Goal: Task Accomplishment & Management: Use online tool/utility

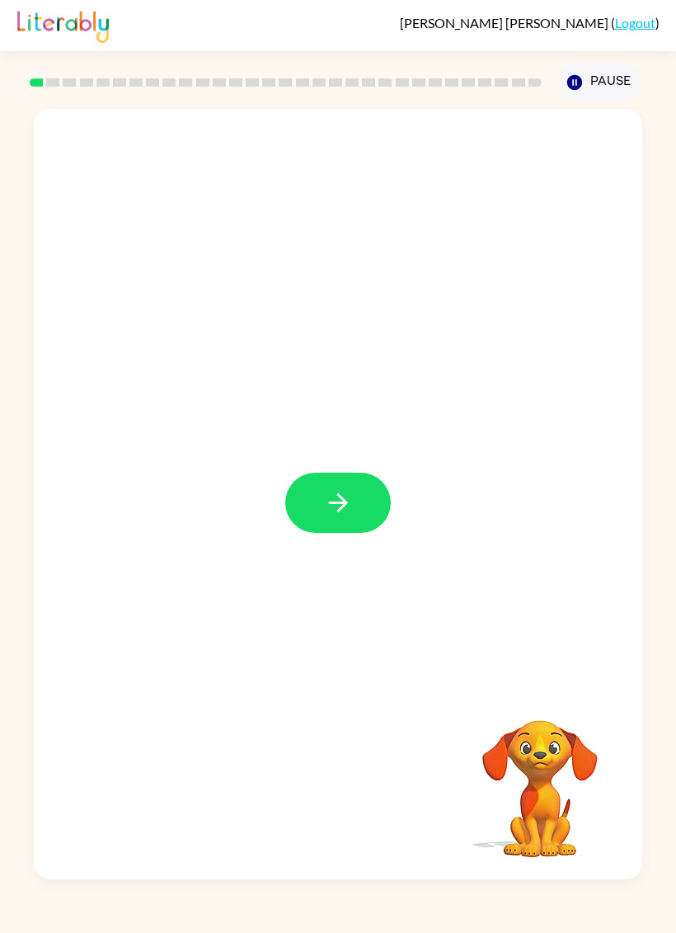
click at [349, 476] on button "button" at bounding box center [338, 503] width 106 height 60
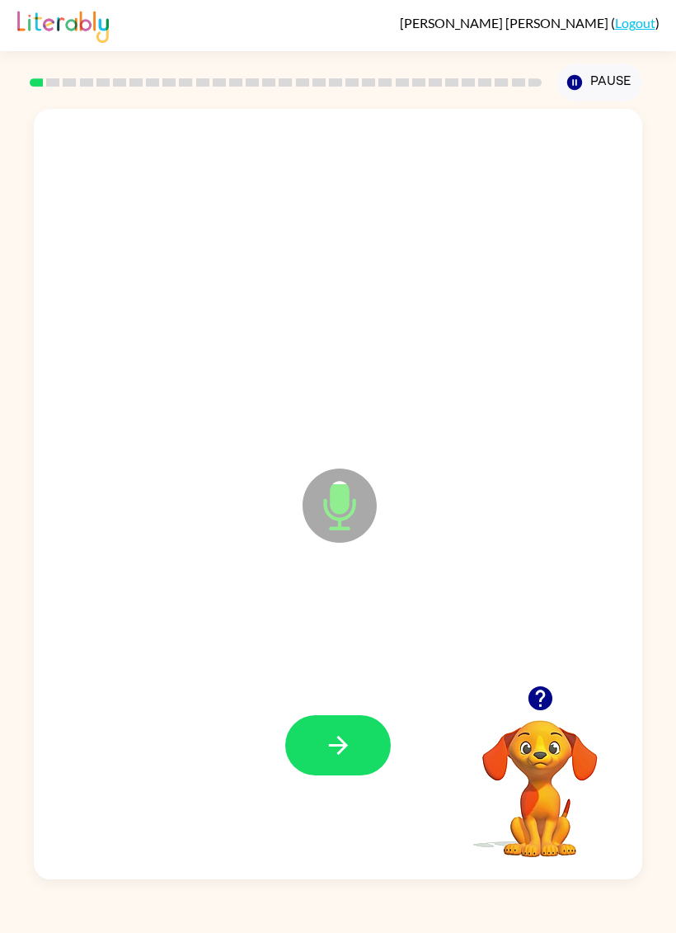
click at [371, 737] on button "button" at bounding box center [338, 745] width 106 height 60
click at [442, 704] on div at bounding box center [338, 746] width 576 height 235
click at [354, 753] on button "button" at bounding box center [338, 745] width 106 height 60
click at [558, 678] on div at bounding box center [540, 698] width 165 height 42
click at [557, 678] on div at bounding box center [540, 698] width 165 height 42
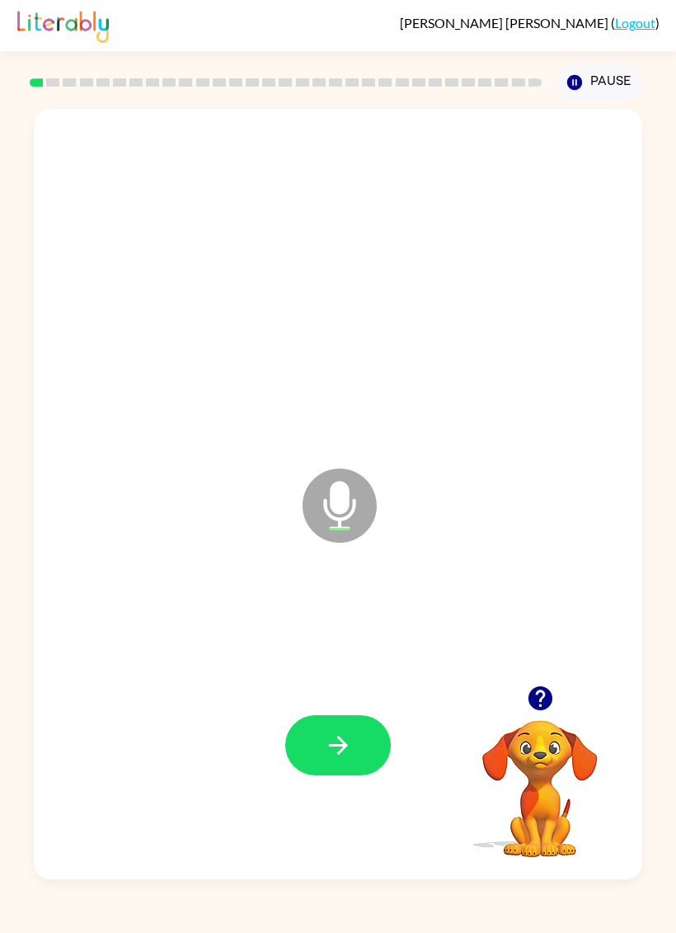
click at [539, 692] on icon "button" at bounding box center [540, 698] width 29 height 29
click at [362, 742] on button "button" at bounding box center [338, 745] width 106 height 60
click at [350, 736] on icon "button" at bounding box center [338, 745] width 29 height 29
click at [351, 733] on icon "button" at bounding box center [338, 745] width 29 height 29
click at [342, 739] on icon "button" at bounding box center [338, 745] width 29 height 29
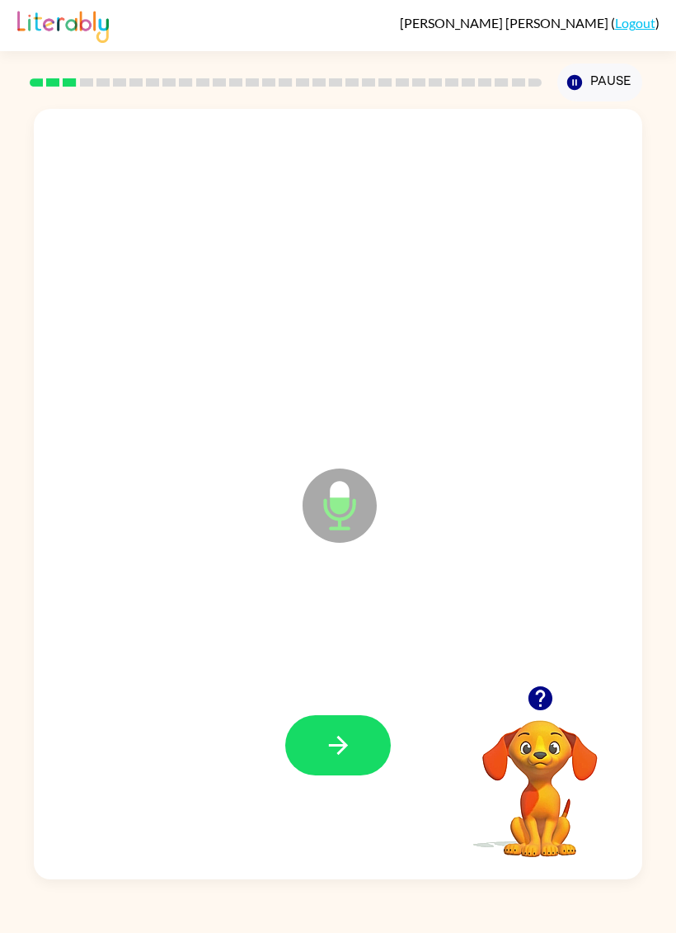
click at [352, 725] on button "button" at bounding box center [338, 745] width 106 height 60
click at [353, 733] on button "button" at bounding box center [338, 745] width 106 height 60
click at [356, 730] on button "button" at bounding box center [338, 745] width 106 height 60
click at [365, 760] on button "button" at bounding box center [338, 745] width 106 height 60
click at [368, 773] on button "button" at bounding box center [338, 745] width 106 height 60
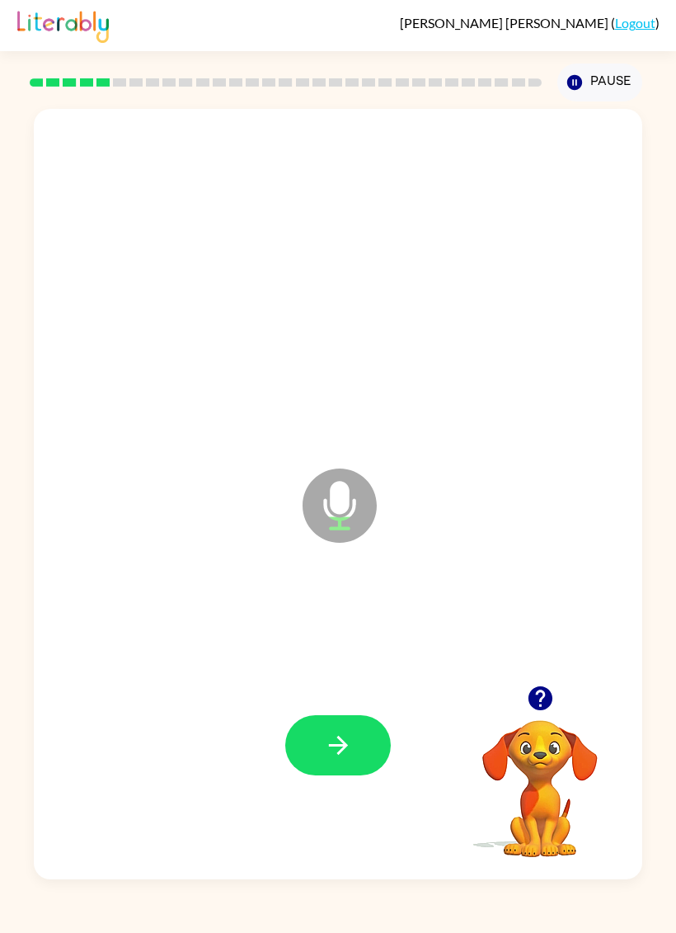
click at [342, 724] on button "button" at bounding box center [338, 745] width 106 height 60
click at [370, 740] on button "button" at bounding box center [338, 745] width 106 height 60
click at [350, 744] on icon "button" at bounding box center [338, 745] width 29 height 29
click at [342, 735] on icon "button" at bounding box center [338, 745] width 29 height 29
click at [372, 737] on button "button" at bounding box center [338, 745] width 106 height 60
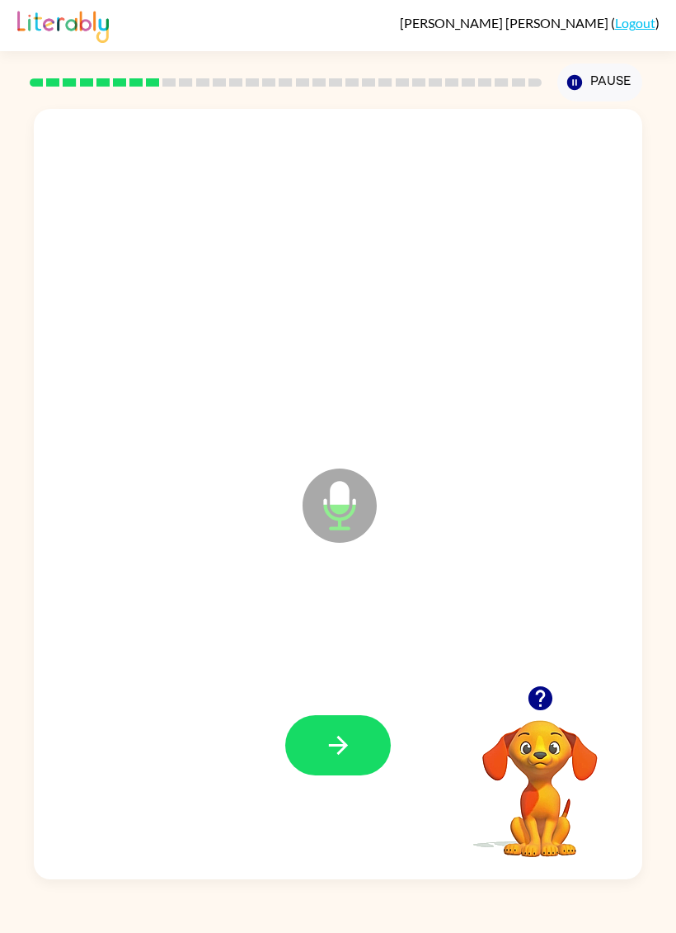
click at [360, 734] on button "button" at bounding box center [338, 745] width 106 height 60
click at [377, 733] on button "button" at bounding box center [338, 745] width 106 height 60
click at [359, 742] on button "button" at bounding box center [338, 745] width 106 height 60
click at [355, 728] on button "button" at bounding box center [338, 745] width 106 height 60
click at [368, 737] on button "button" at bounding box center [338, 745] width 106 height 60
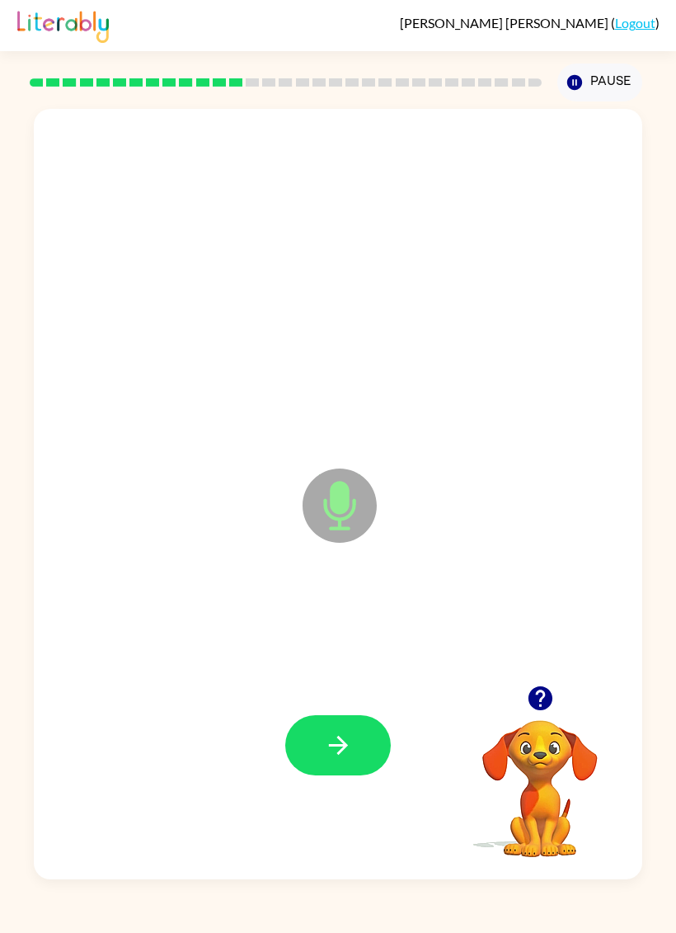
click at [361, 704] on div at bounding box center [338, 746] width 576 height 235
click at [378, 741] on button "button" at bounding box center [338, 745] width 106 height 60
click at [360, 710] on div at bounding box center [338, 746] width 576 height 235
click at [331, 729] on button "button" at bounding box center [338, 745] width 106 height 60
click at [351, 720] on button "button" at bounding box center [338, 745] width 106 height 60
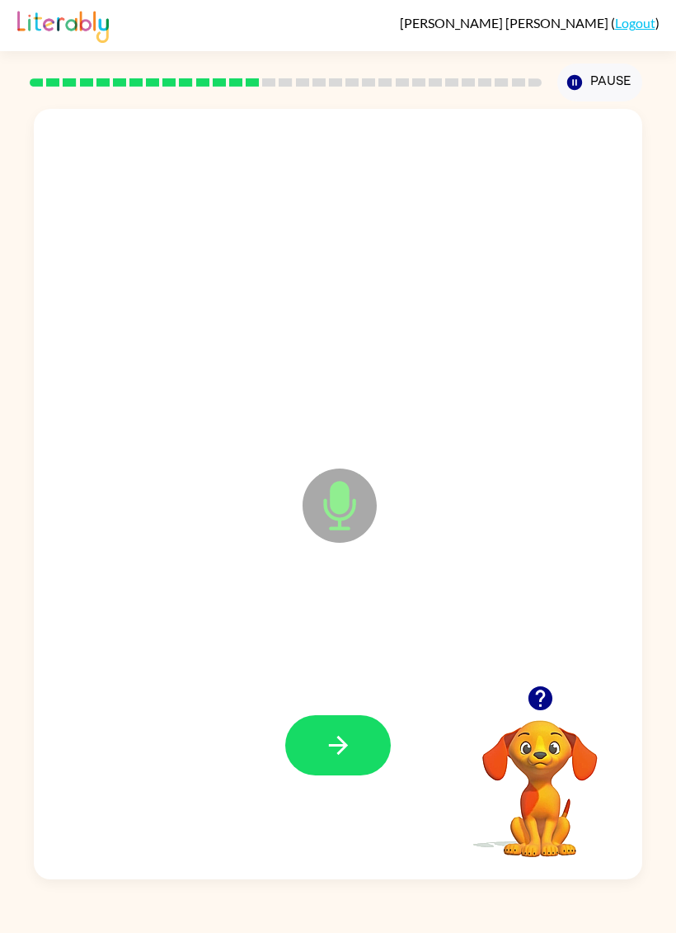
click at [354, 742] on button "button" at bounding box center [338, 745] width 106 height 60
click at [355, 745] on button "button" at bounding box center [338, 745] width 106 height 60
click at [359, 747] on button "button" at bounding box center [338, 745] width 106 height 60
click at [378, 756] on button "button" at bounding box center [338, 745] width 106 height 60
click at [351, 744] on icon "button" at bounding box center [338, 745] width 29 height 29
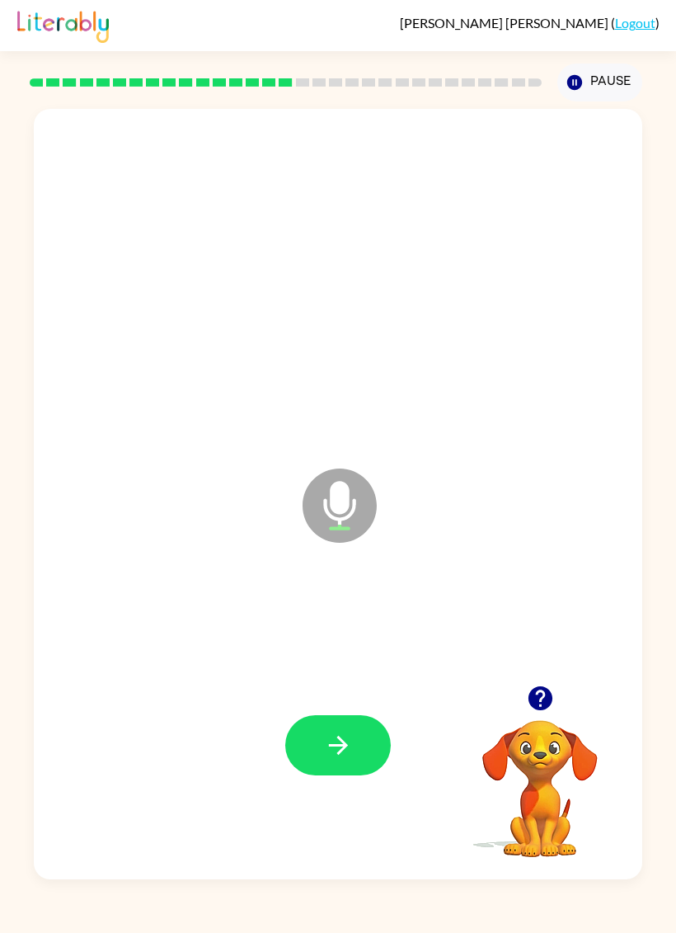
click at [356, 730] on button "button" at bounding box center [338, 745] width 106 height 60
click at [358, 759] on button "button" at bounding box center [338, 745] width 106 height 60
click at [351, 723] on button "button" at bounding box center [338, 745] width 106 height 60
click at [350, 746] on icon "button" at bounding box center [338, 745] width 29 height 29
click at [353, 735] on button "button" at bounding box center [338, 745] width 106 height 60
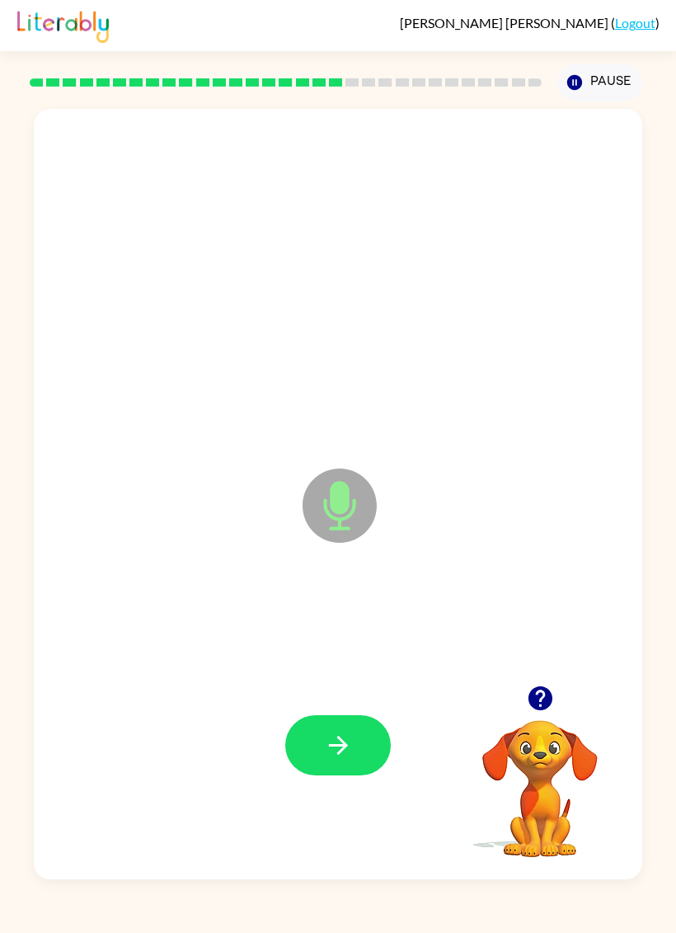
click at [342, 727] on button "button" at bounding box center [338, 745] width 106 height 60
click at [337, 737] on icon "button" at bounding box center [338, 745] width 29 height 29
click at [354, 718] on button "button" at bounding box center [338, 745] width 106 height 60
click at [357, 734] on button "button" at bounding box center [338, 745] width 106 height 60
click at [354, 748] on button "button" at bounding box center [338, 745] width 106 height 60
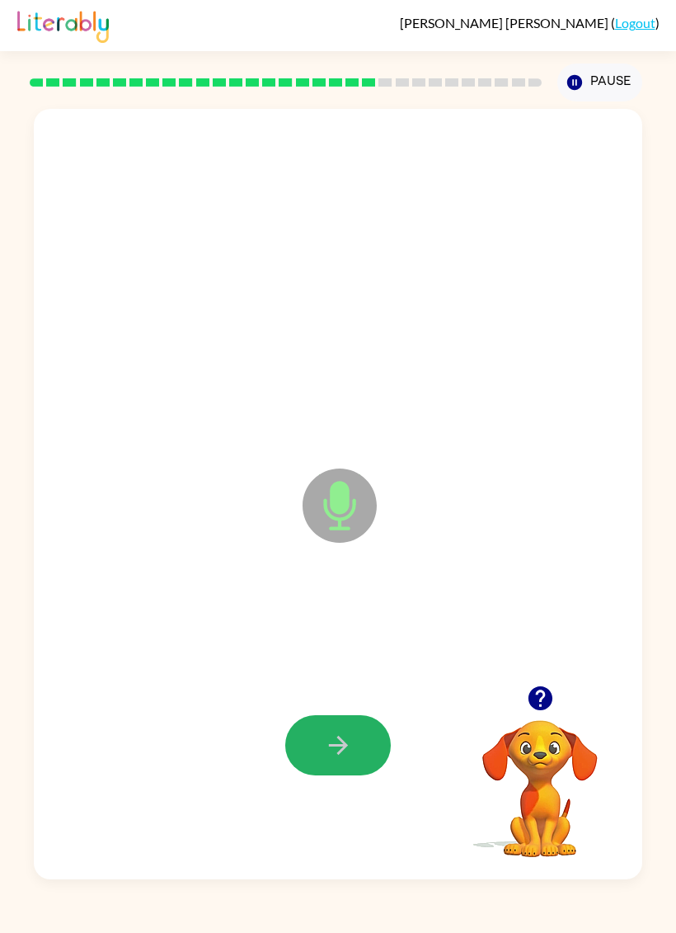
click at [353, 747] on button "button" at bounding box center [338, 745] width 106 height 60
click at [343, 728] on button "button" at bounding box center [338, 745] width 106 height 60
click at [353, 746] on button "button" at bounding box center [338, 745] width 106 height 60
click at [351, 760] on icon "button" at bounding box center [338, 745] width 29 height 29
click at [356, 760] on button "button" at bounding box center [338, 745] width 106 height 60
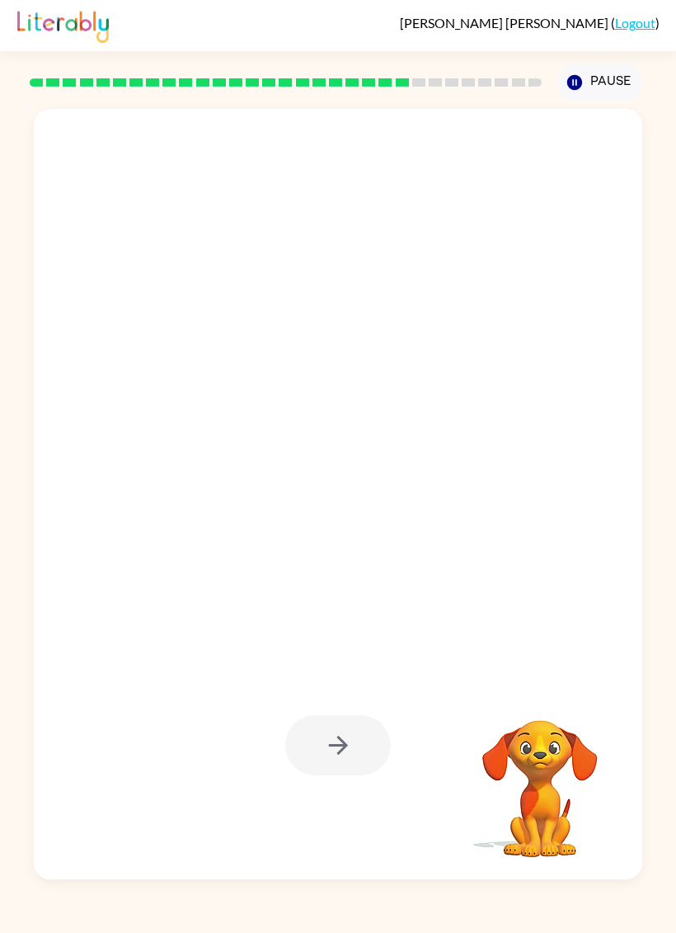
click at [674, 445] on div "Your browser must support playing .mp4 files to use Literably. Please try using…" at bounding box center [338, 490] width 676 height 778
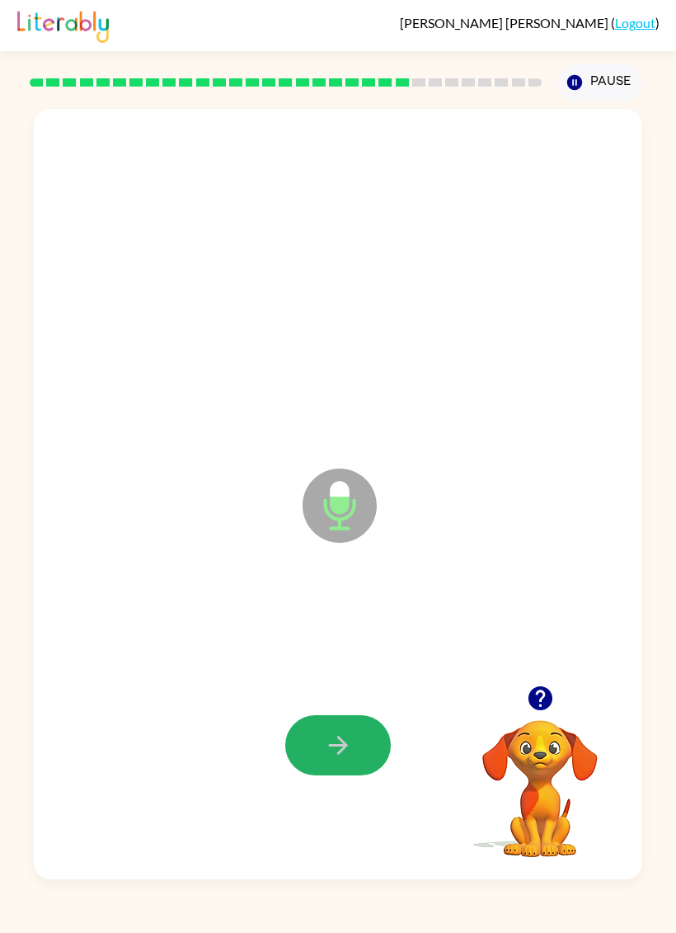
click at [359, 744] on button "button" at bounding box center [338, 745] width 106 height 60
click at [360, 775] on button "button" at bounding box center [338, 745] width 106 height 60
click at [347, 745] on icon "button" at bounding box center [338, 745] width 29 height 29
click at [370, 733] on button "button" at bounding box center [338, 745] width 106 height 60
click at [365, 733] on button "button" at bounding box center [338, 745] width 106 height 60
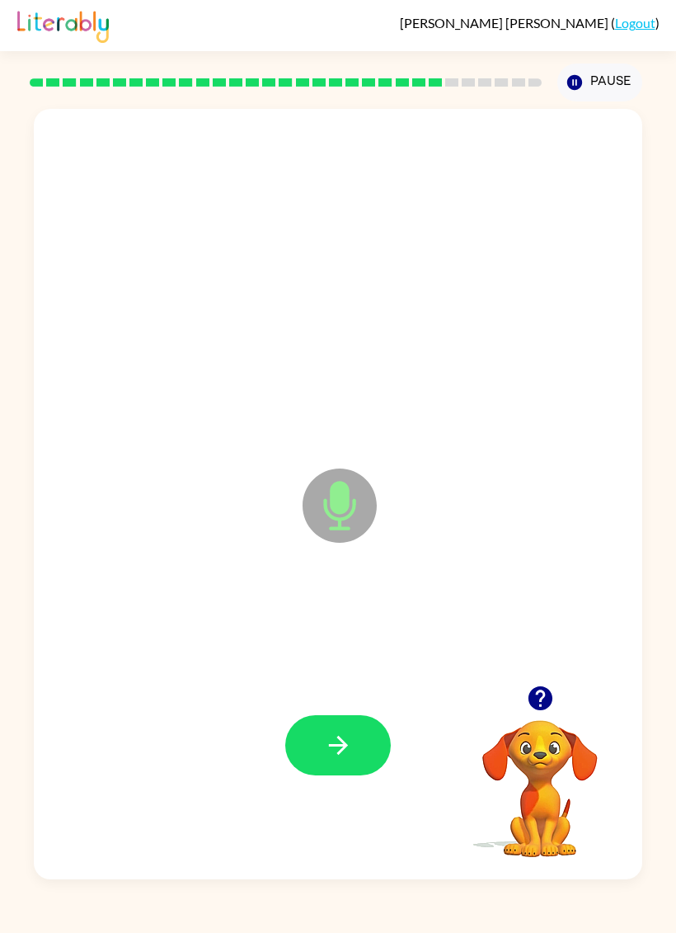
click at [353, 731] on button "button" at bounding box center [338, 745] width 106 height 60
click at [330, 748] on icon "button" at bounding box center [338, 745] width 29 height 29
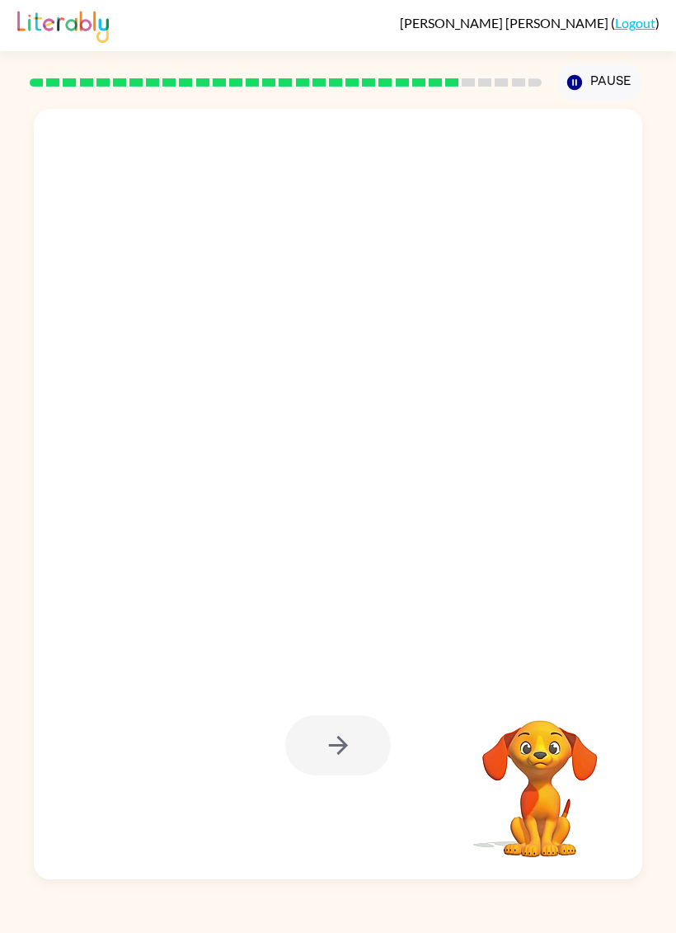
click at [357, 748] on div at bounding box center [338, 745] width 106 height 60
click at [357, 731] on div at bounding box center [338, 745] width 106 height 60
click at [357, 730] on div at bounding box center [338, 745] width 106 height 60
click at [354, 735] on div at bounding box center [338, 745] width 106 height 60
click at [353, 742] on div at bounding box center [338, 745] width 106 height 60
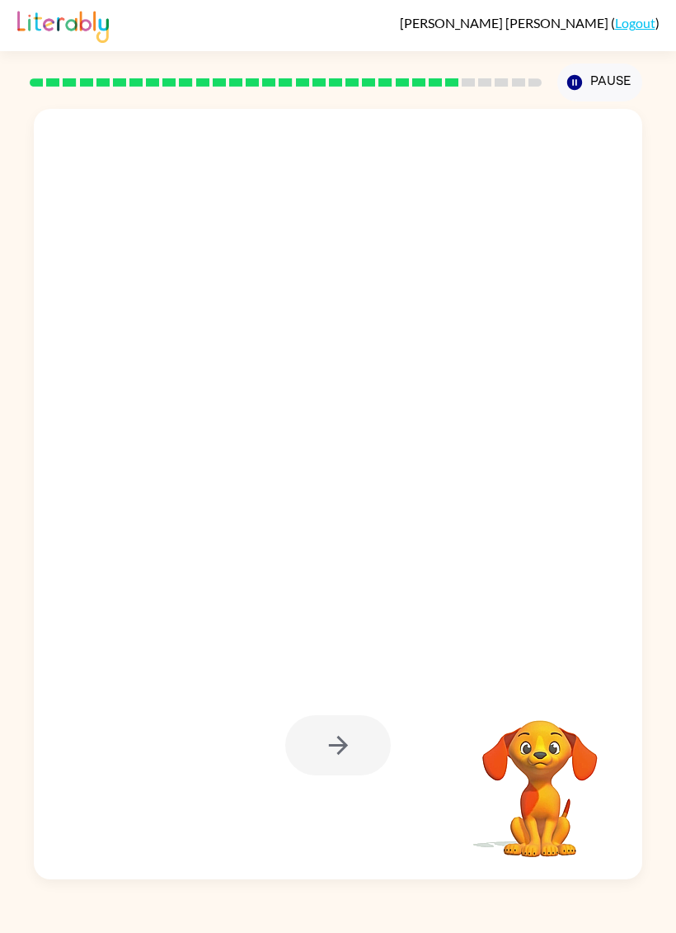
click at [361, 732] on div at bounding box center [338, 745] width 106 height 60
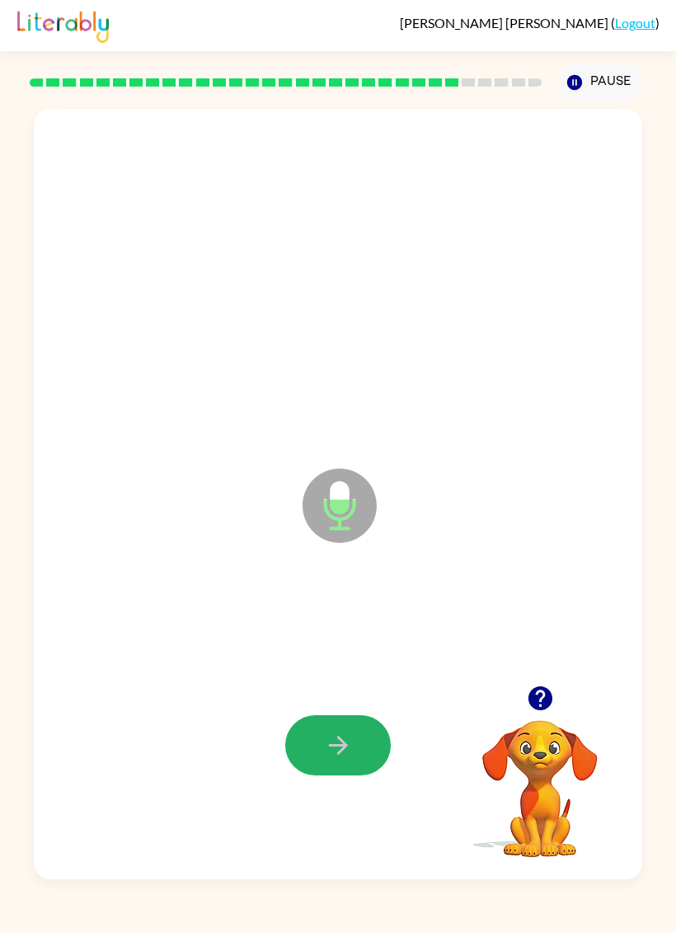
click at [351, 733] on icon "button" at bounding box center [338, 745] width 29 height 29
click at [540, 694] on icon "button" at bounding box center [540, 698] width 24 height 24
click at [353, 743] on button "button" at bounding box center [338, 745] width 106 height 60
click at [360, 743] on button "button" at bounding box center [338, 745] width 106 height 60
click at [358, 742] on button "button" at bounding box center [338, 745] width 106 height 60
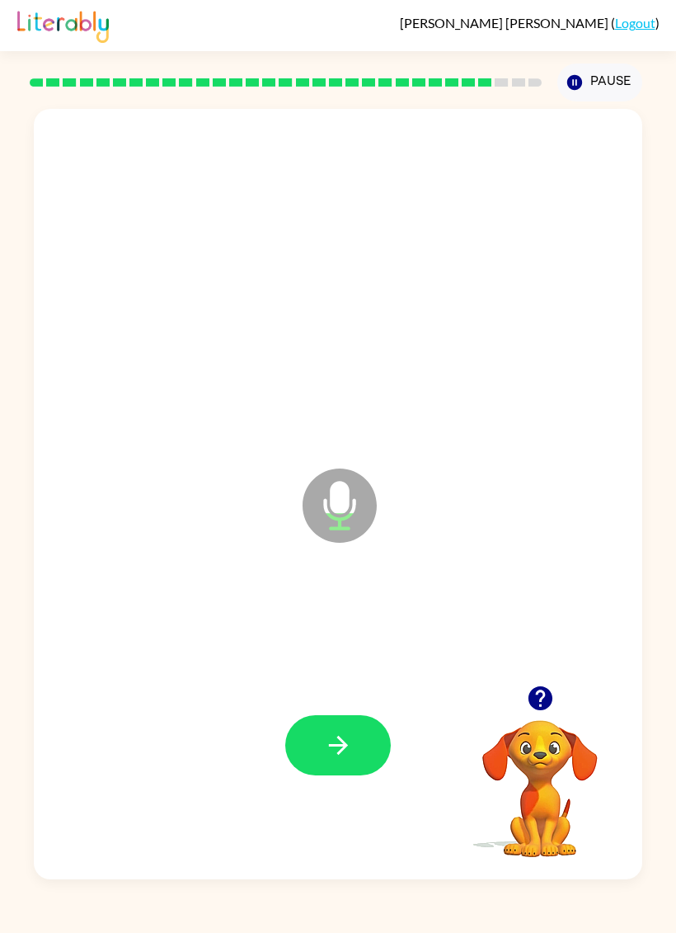
click at [355, 733] on button "button" at bounding box center [338, 745] width 106 height 60
click at [351, 709] on div at bounding box center [338, 746] width 576 height 235
click at [342, 738] on icon "button" at bounding box center [338, 745] width 29 height 29
click at [356, 730] on button "button" at bounding box center [338, 745] width 106 height 60
click at [358, 730] on button "button" at bounding box center [338, 745] width 106 height 60
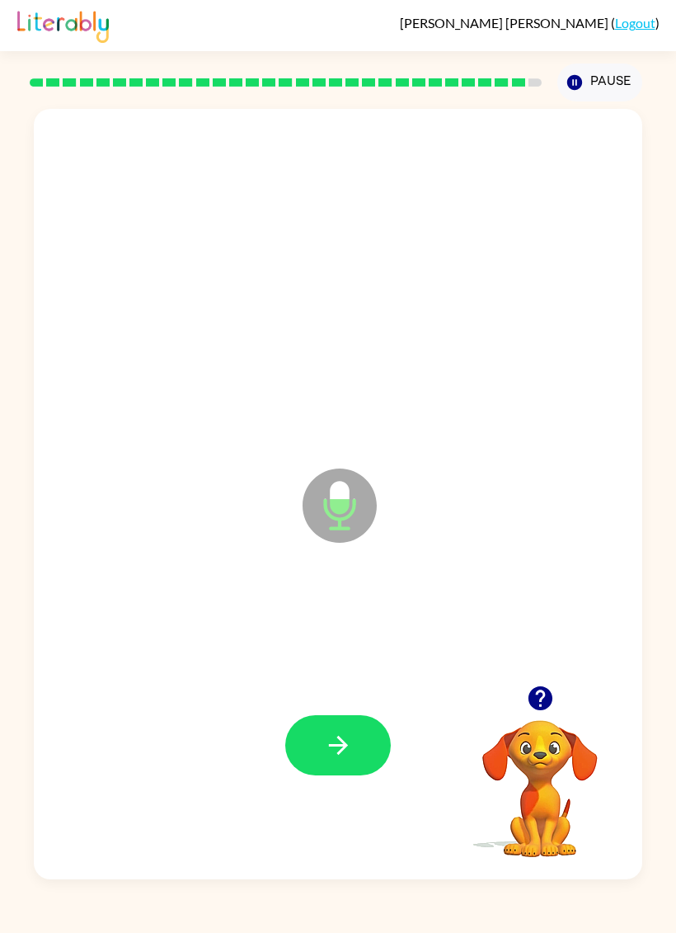
click at [349, 718] on button "button" at bounding box center [338, 745] width 106 height 60
